Goal: Navigation & Orientation: Find specific page/section

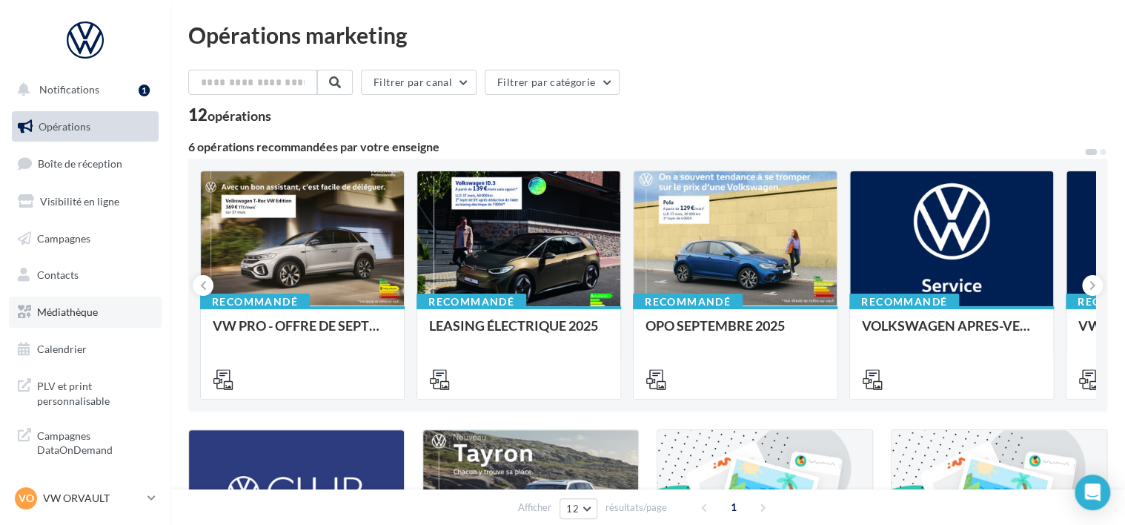
click at [101, 316] on link "Médiathèque" at bounding box center [85, 311] width 153 height 31
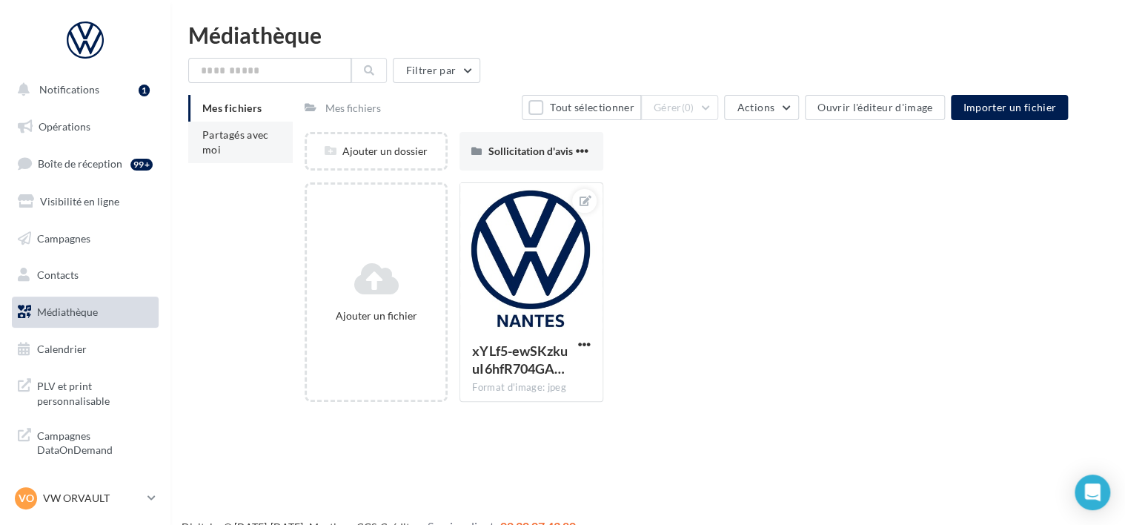
click at [241, 136] on span "Partagés avec moi" at bounding box center [235, 141] width 67 height 27
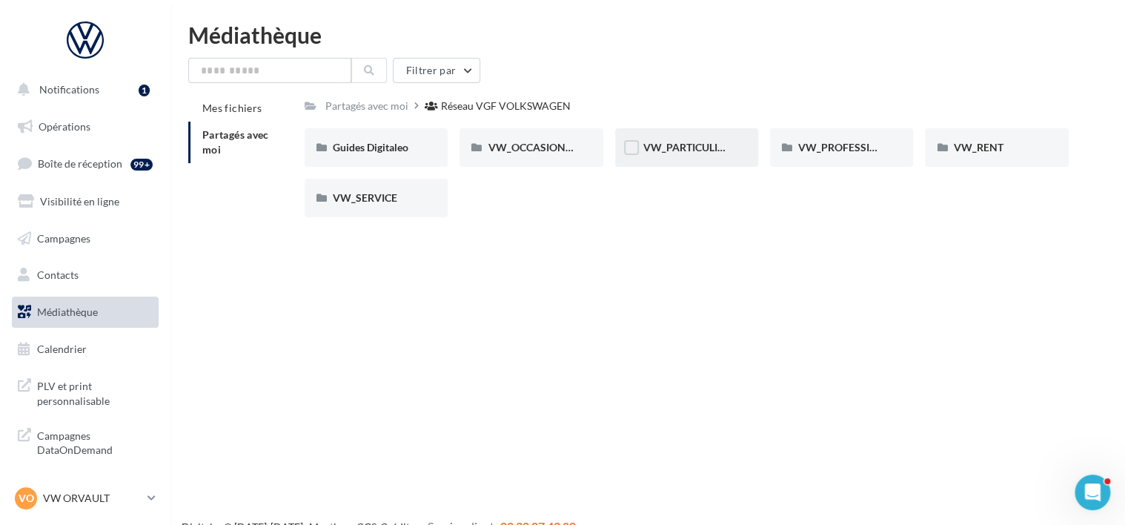
click at [655, 155] on div "VW_PARTICULIERS" at bounding box center [686, 147] width 87 height 15
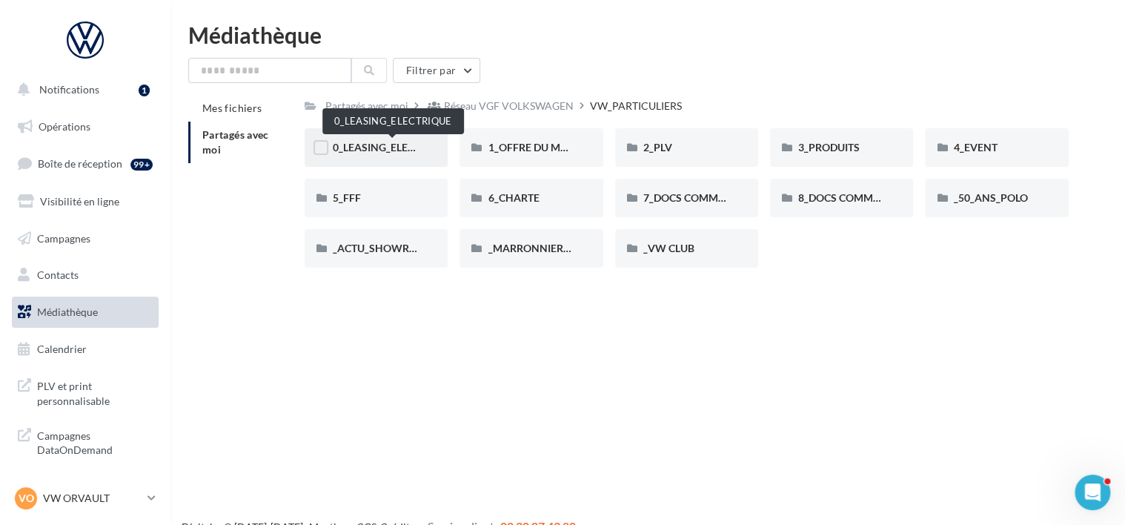
click at [397, 145] on span "0_LEASING_ELECTRIQUE" at bounding box center [392, 147] width 119 height 13
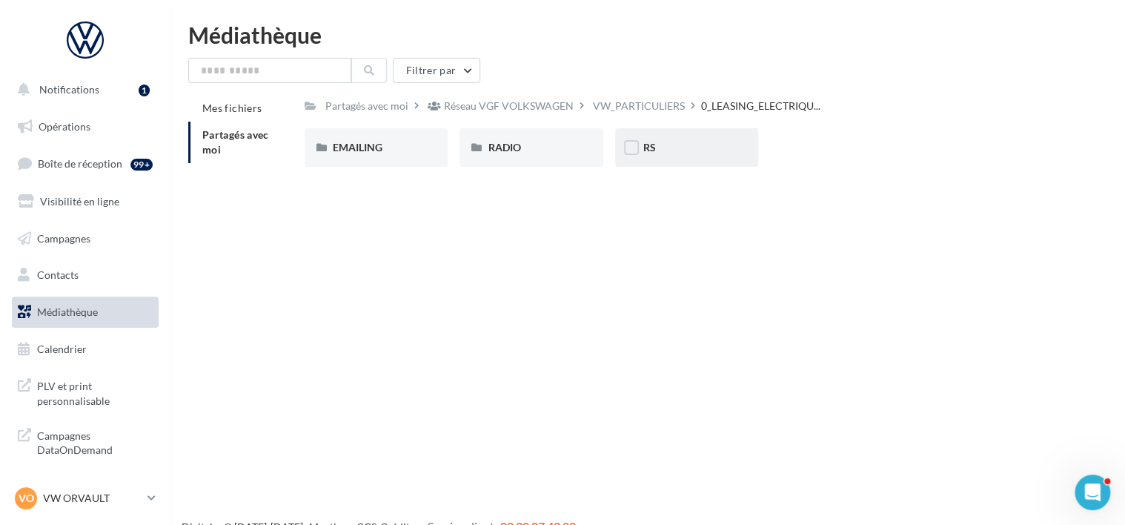
click at [694, 165] on div "RS" at bounding box center [686, 147] width 143 height 39
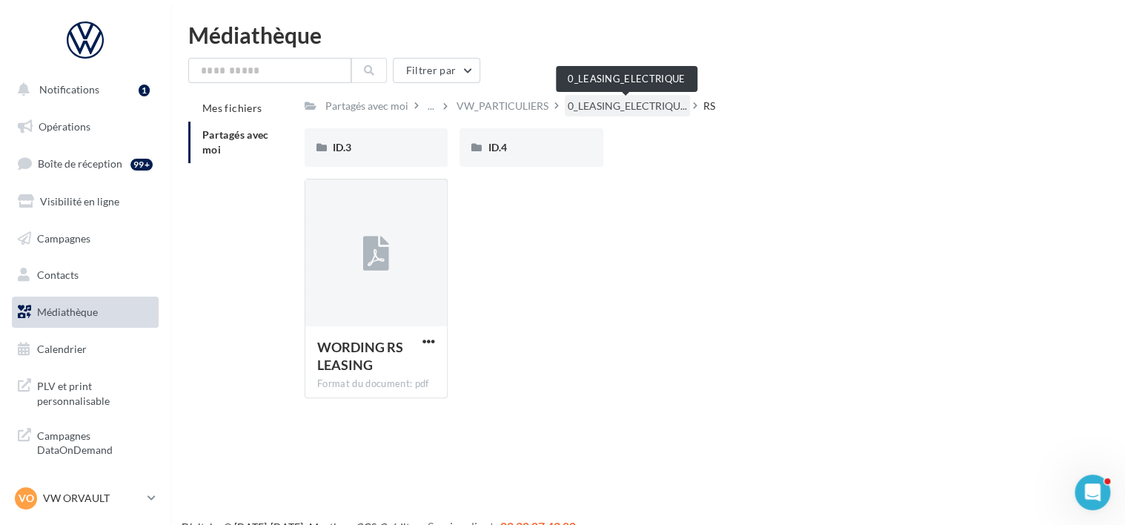
click at [631, 107] on span "0_LEASING_ELECTRIQU..." at bounding box center [627, 106] width 119 height 15
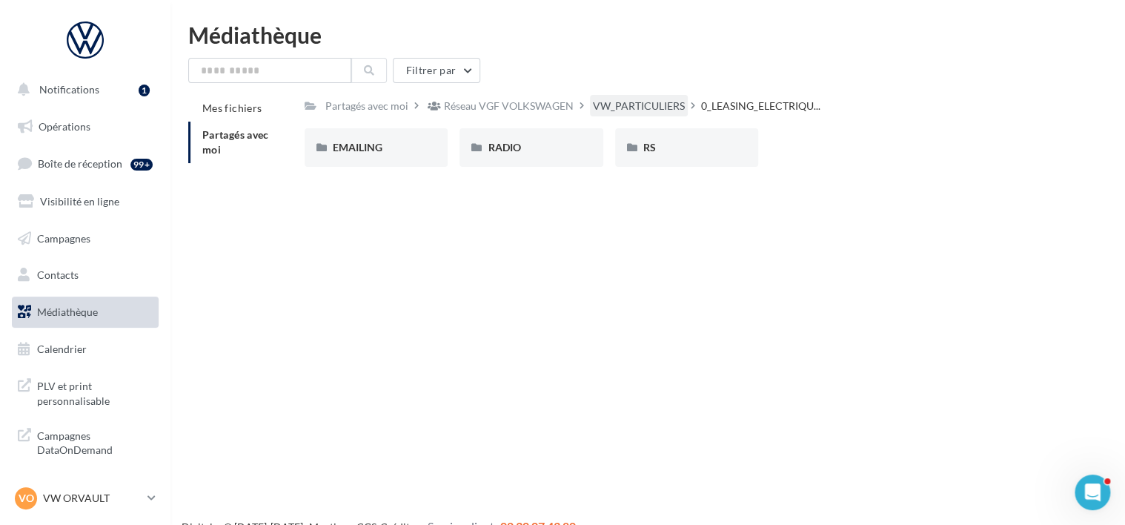
click at [625, 103] on div "VW_PARTICULIERS" at bounding box center [639, 106] width 92 height 15
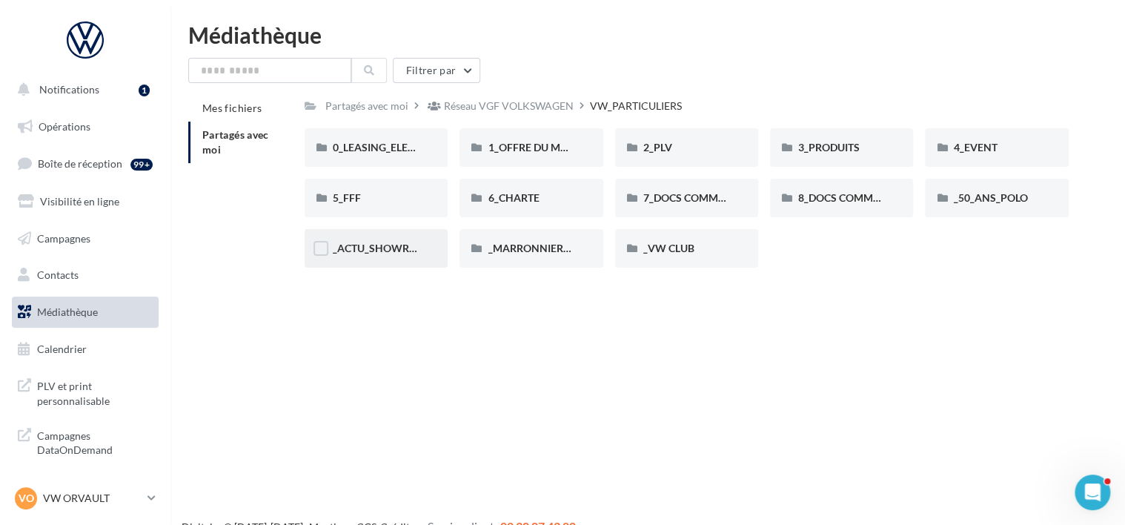
click at [384, 242] on div "_ACTU_SHOWROOM" at bounding box center [376, 248] width 87 height 15
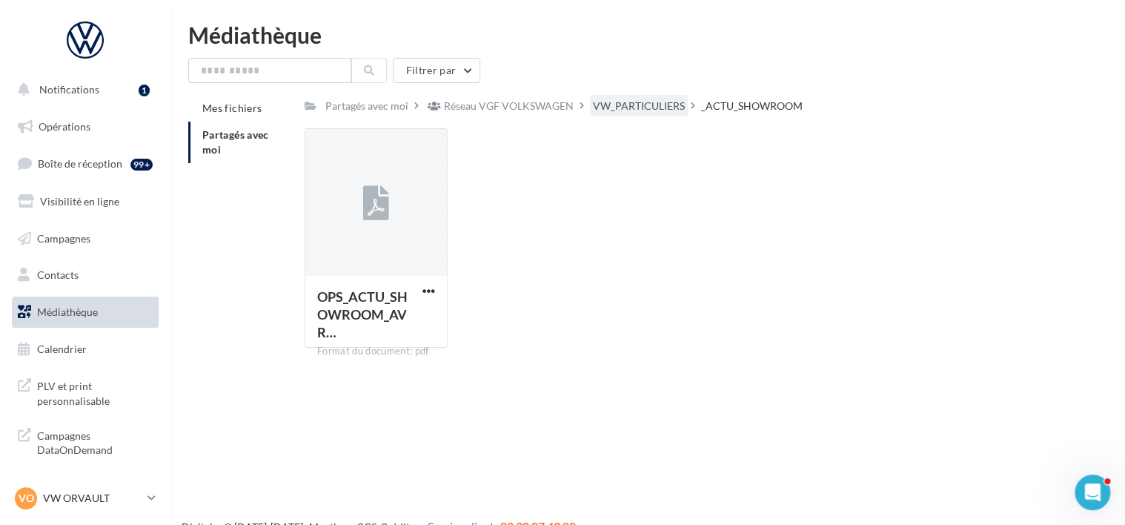
click at [652, 99] on div "VW_PARTICULIERS" at bounding box center [639, 106] width 92 height 15
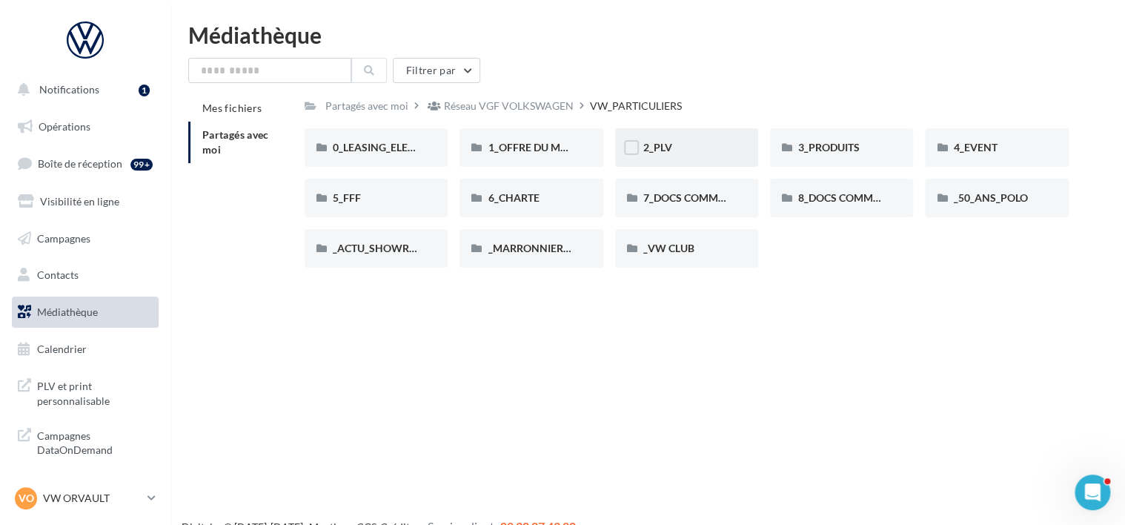
click at [703, 141] on div "2_PLV" at bounding box center [686, 147] width 87 height 15
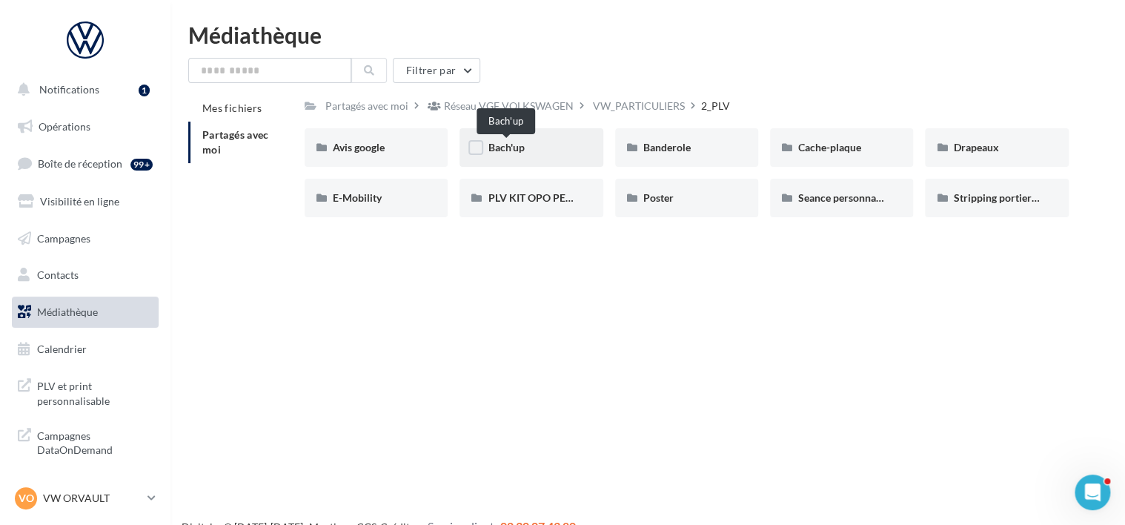
click at [522, 150] on span "Bach'up" at bounding box center [506, 147] width 36 height 13
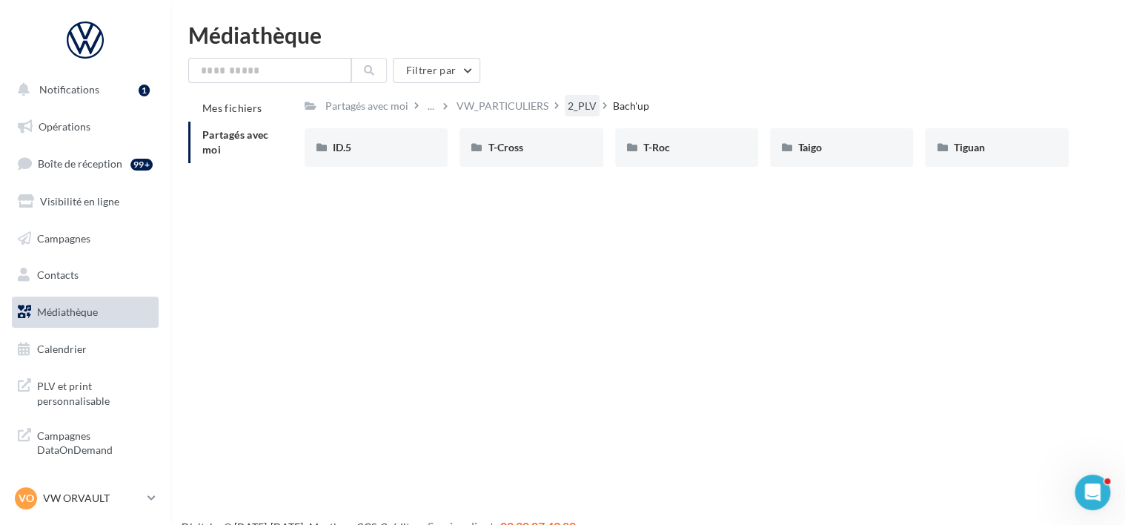
click at [583, 112] on div "2_PLV" at bounding box center [582, 106] width 29 height 15
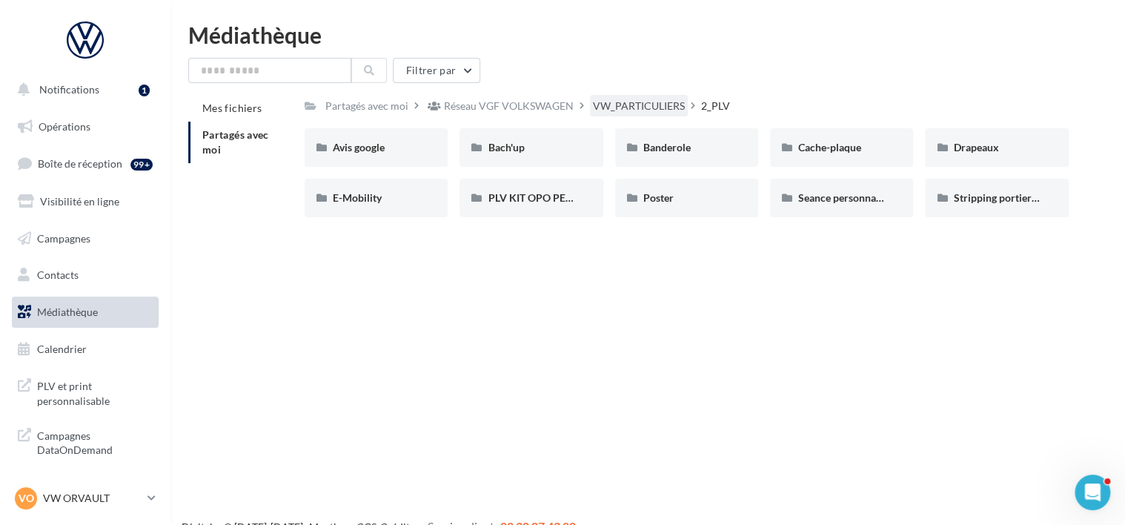
click at [622, 105] on div "VW_PARTICULIERS" at bounding box center [639, 106] width 92 height 15
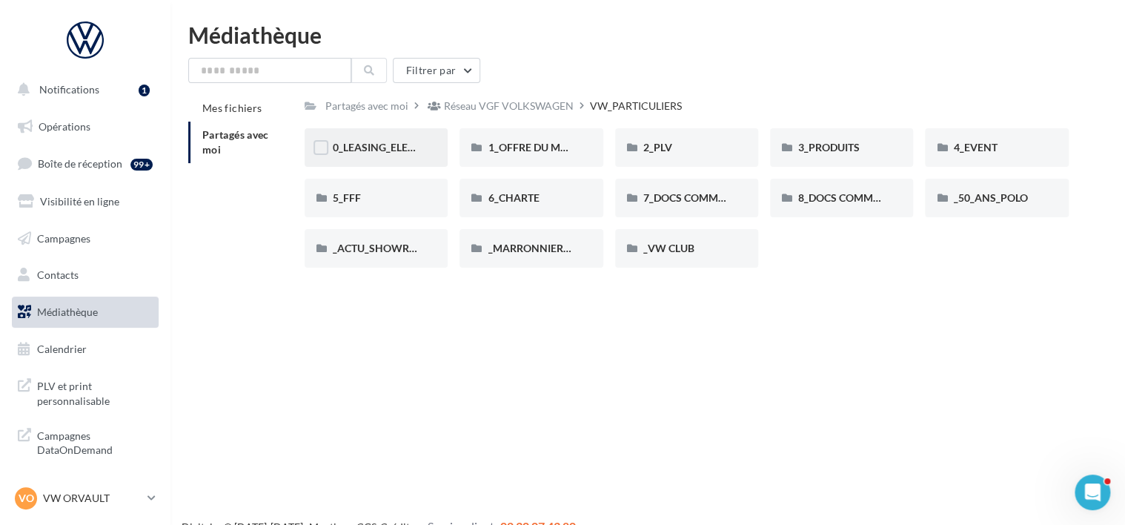
click at [387, 157] on div "0_LEASING_ELECTRIQUE" at bounding box center [376, 147] width 143 height 39
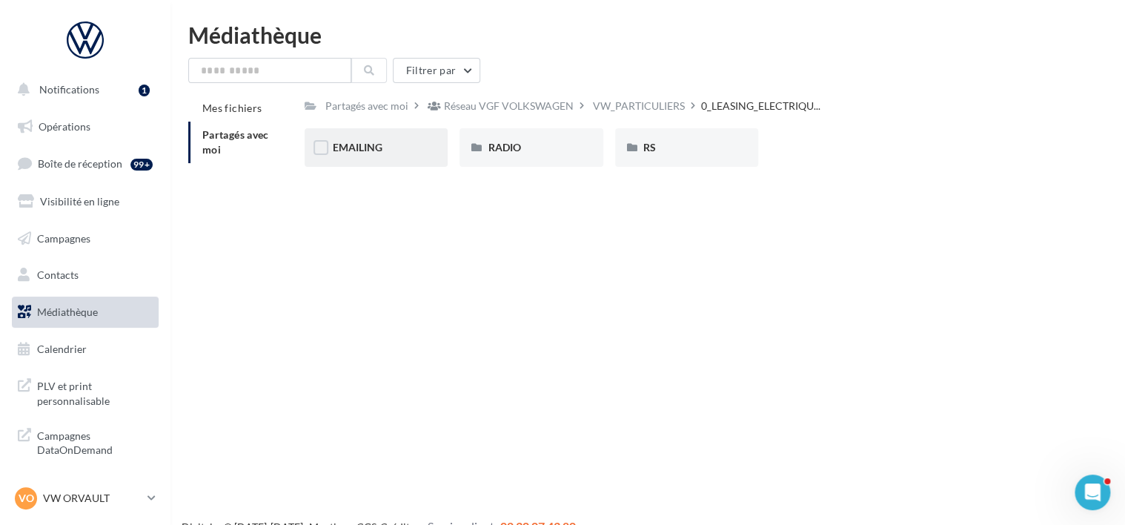
click at [362, 165] on div "EMAILING" at bounding box center [376, 147] width 143 height 39
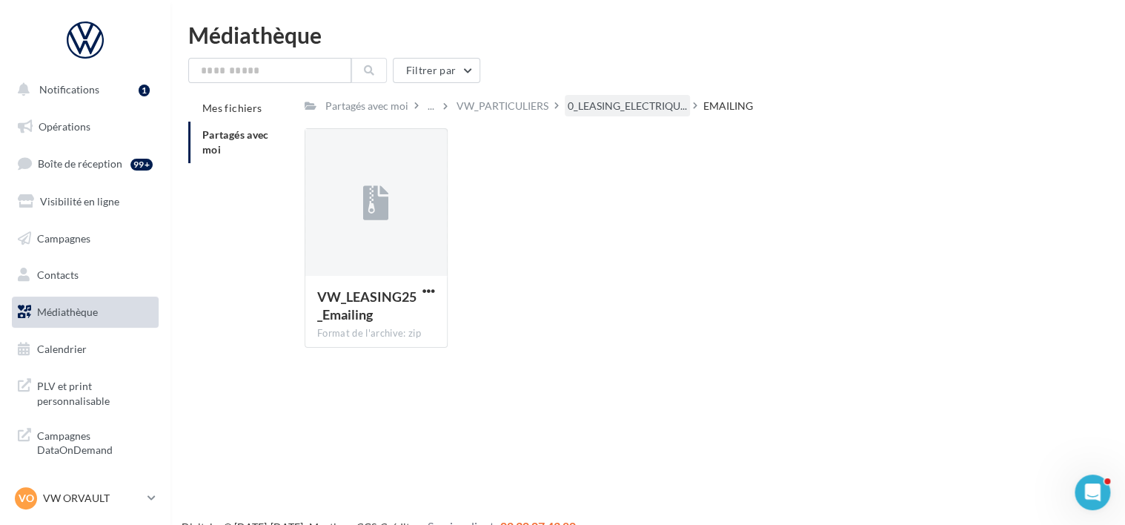
click at [643, 102] on span "0_LEASING_ELECTRIQU..." at bounding box center [627, 106] width 119 height 15
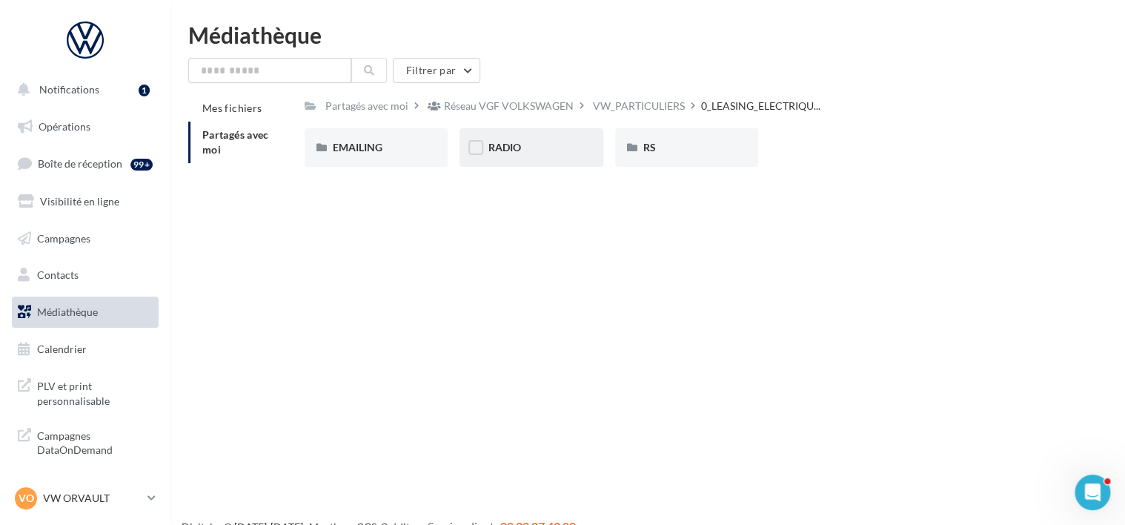
click at [537, 145] on div "RADIO" at bounding box center [531, 147] width 87 height 15
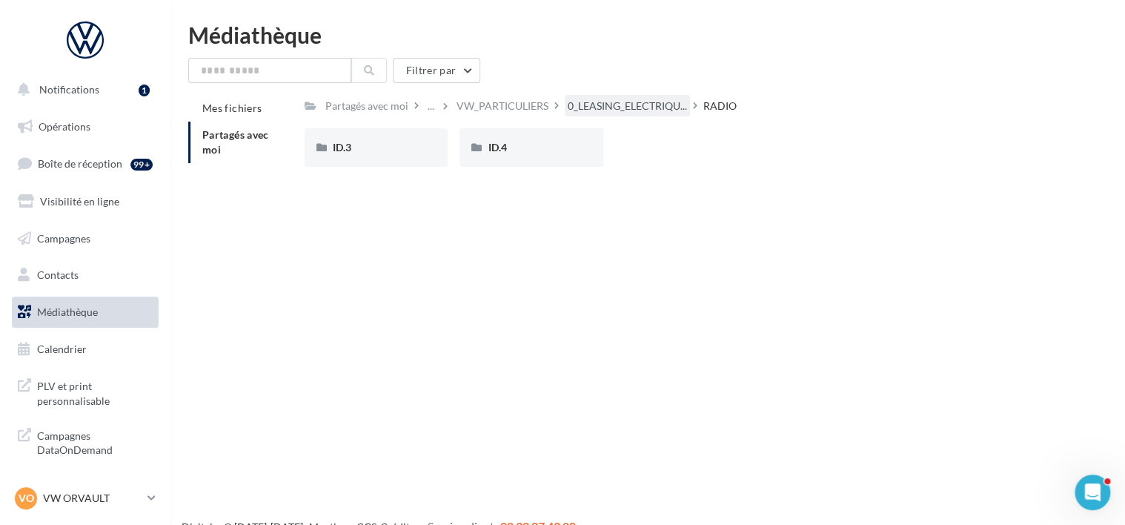
click at [640, 96] on div "0_LEASING_ELECTRIQU..." at bounding box center [627, 105] width 125 height 21
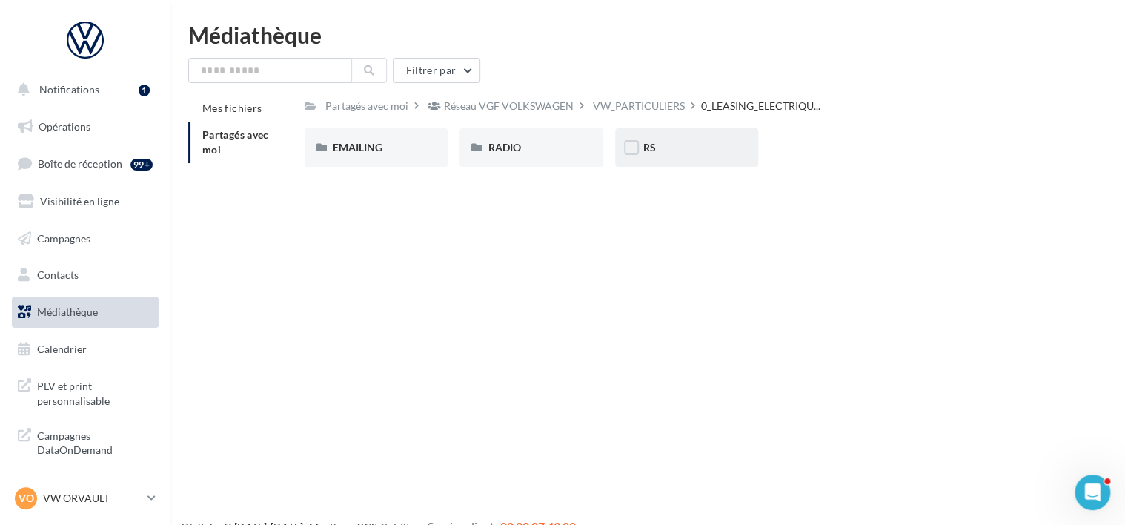
click at [732, 153] on div "RS" at bounding box center [686, 147] width 143 height 39
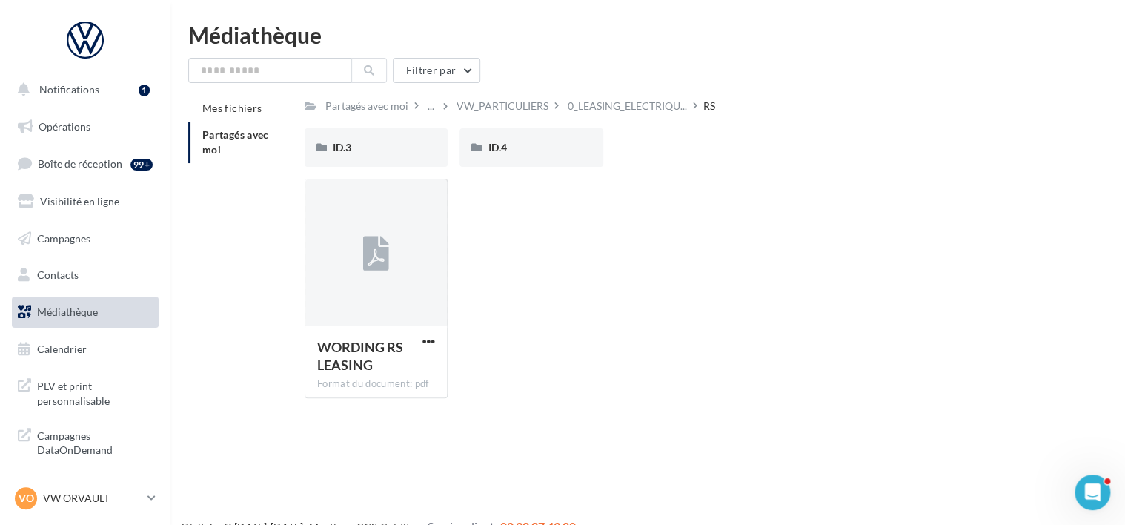
click at [242, 302] on div "Mes fichiers Partagés avec moi Partagés avec moi ... VW_PARTICULIERS 0_LEASING_…" at bounding box center [653, 252] width 931 height 315
click at [250, 285] on div "Mes fichiers Partagés avec moi Partagés avec moi ... VW_PARTICULIERS 0_LEASING_…" at bounding box center [653, 252] width 931 height 315
